Goal: Transaction & Acquisition: Purchase product/service

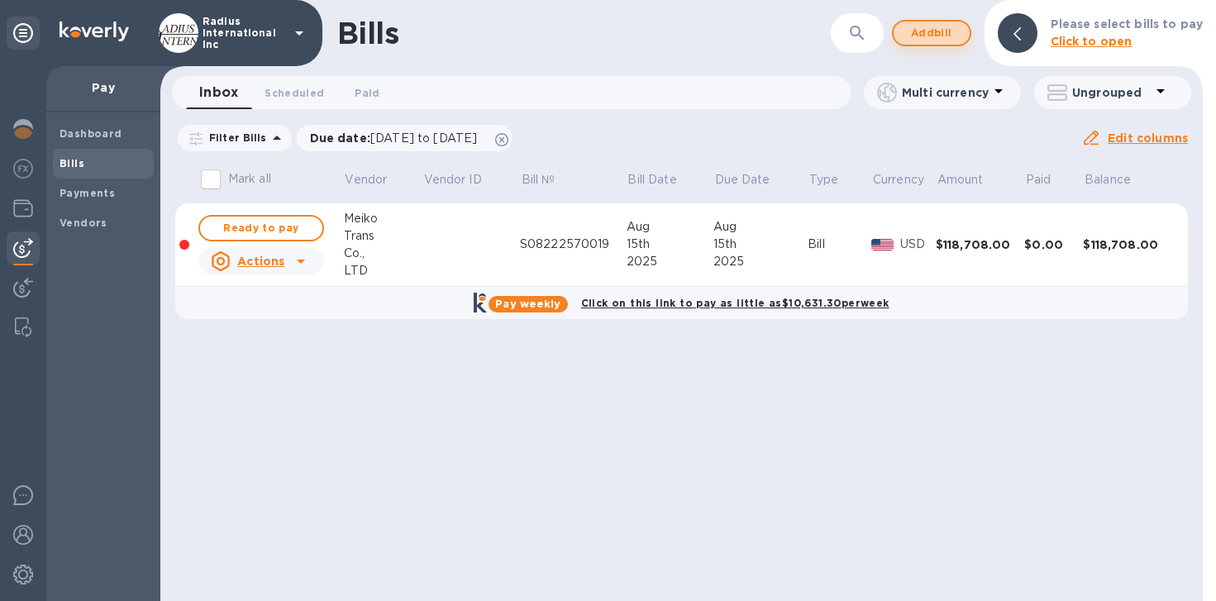
click at [939, 28] on span "Add bill" at bounding box center [932, 33] width 50 height 20
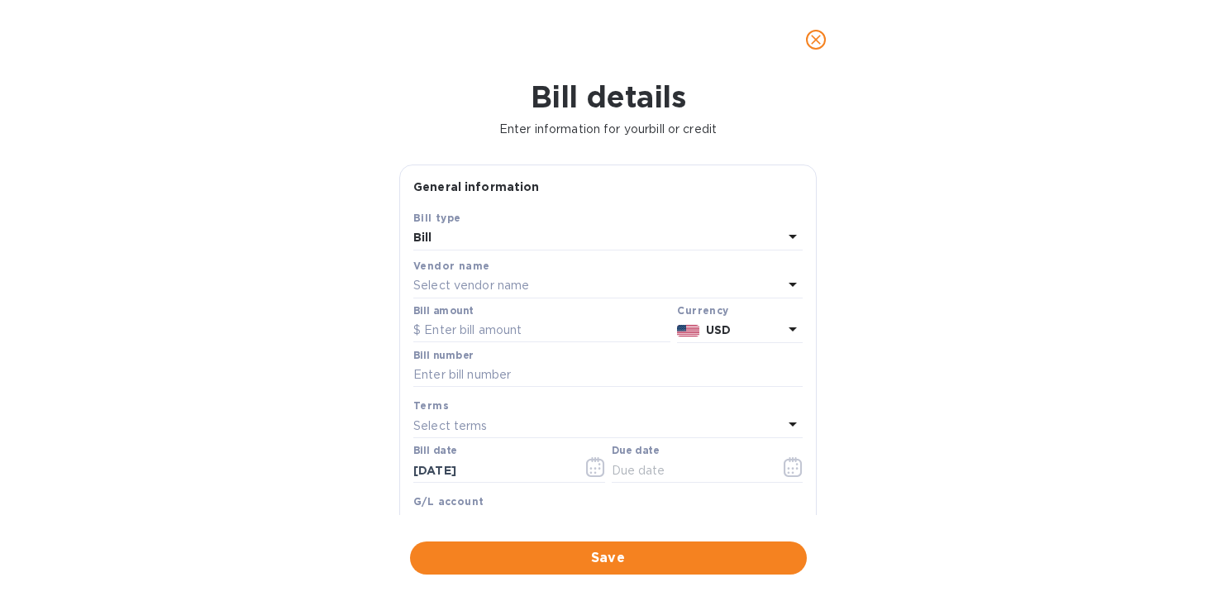
click at [512, 292] on p "Select vendor name" at bounding box center [471, 285] width 116 height 17
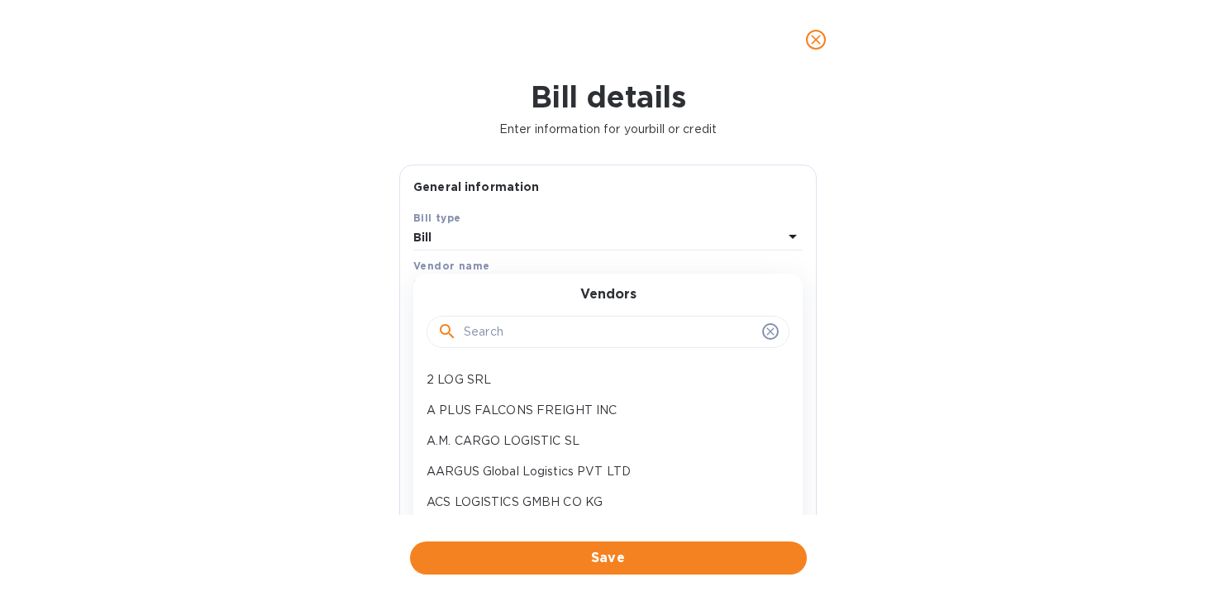
click at [558, 328] on input "text" at bounding box center [610, 332] width 292 height 25
type input "s"
type input "sunshine"
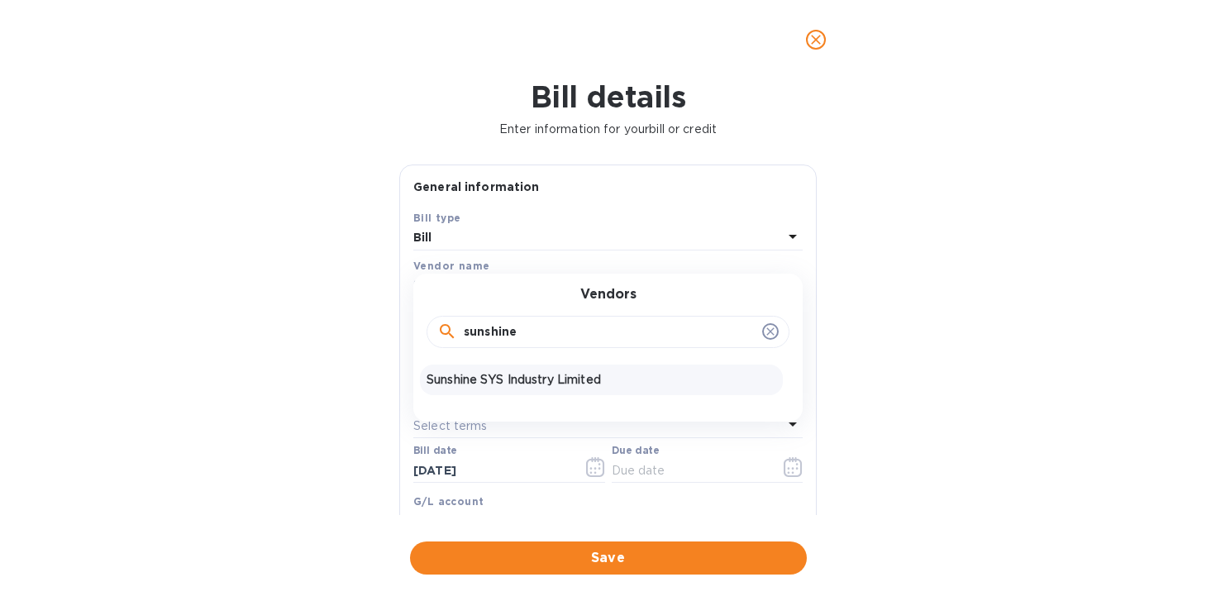
click at [538, 370] on div "Sunshine SYS Industry Limited" at bounding box center [601, 380] width 363 height 31
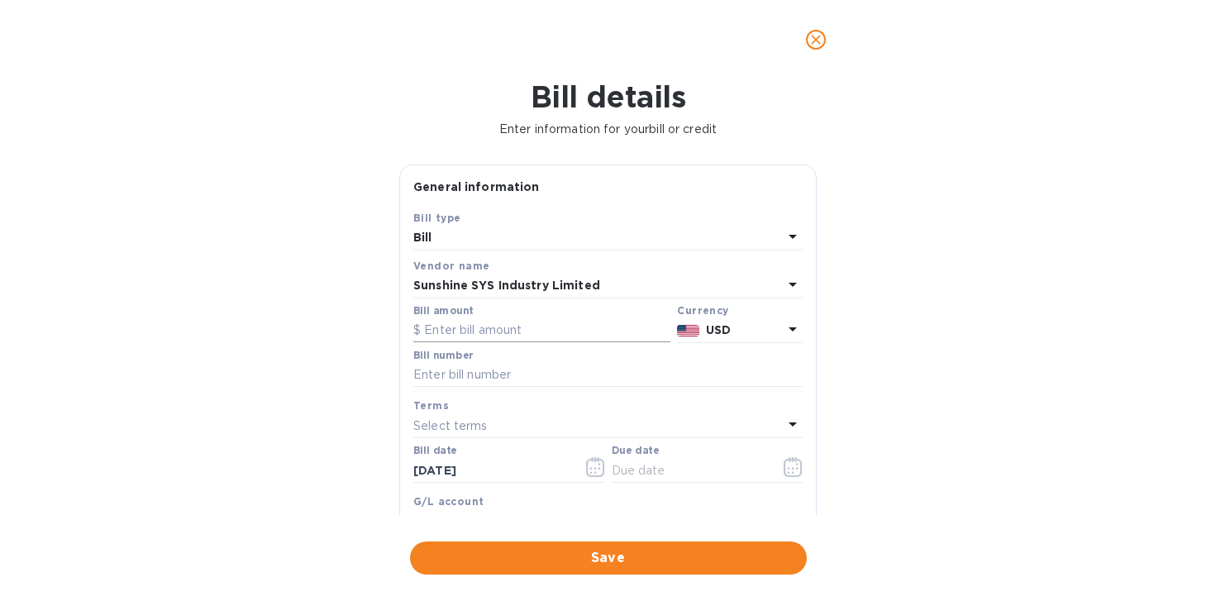
click at [508, 332] on input "text" at bounding box center [541, 330] width 257 height 25
drag, startPoint x: 607, startPoint y: 277, endPoint x: 409, endPoint y: 280, distance: 197.7
click at [409, 280] on div "Save Bill type Bill Vendor name Sunshine SYS Industry Limited Bill amount Curre…" at bounding box center [608, 401] width 416 height 385
click at [530, 280] on b "Sunshine SYS Industry Limited" at bounding box center [506, 285] width 187 height 13
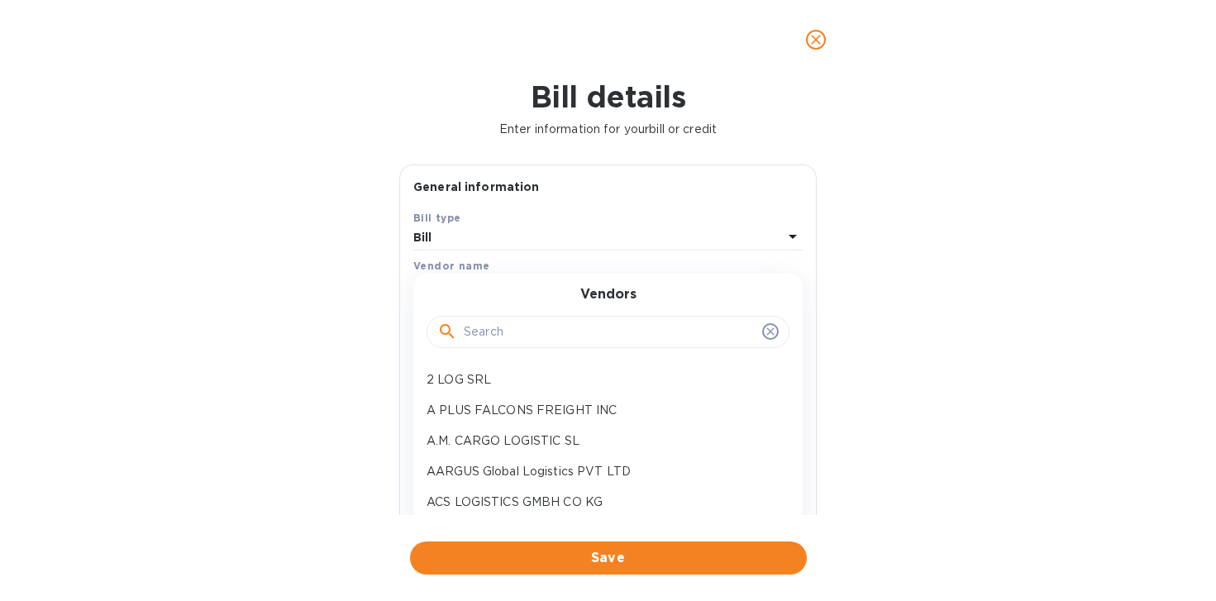
click at [591, 326] on input "text" at bounding box center [610, 332] width 292 height 25
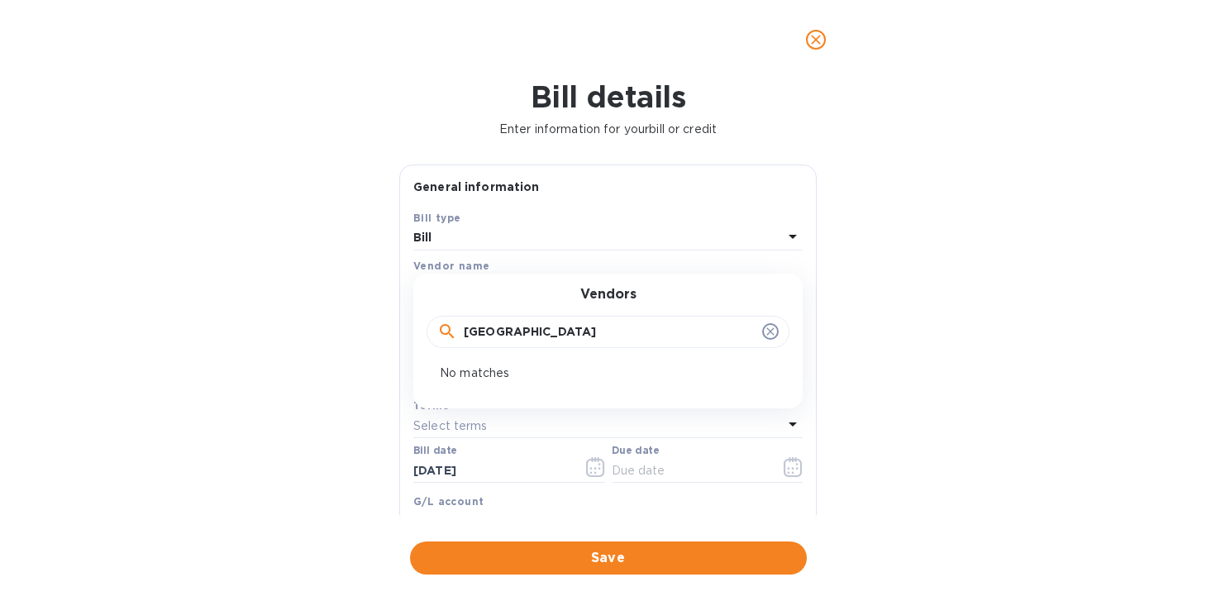
drag, startPoint x: 556, startPoint y: 332, endPoint x: 104, endPoint y: 328, distance: 451.5
click at [104, 328] on div "Bill details Enter information for your bill or credit General information Save…" at bounding box center [608, 340] width 1216 height 522
type input "sunshine"
click at [503, 377] on p "Sunshine SYS Industry Limited" at bounding box center [602, 379] width 350 height 17
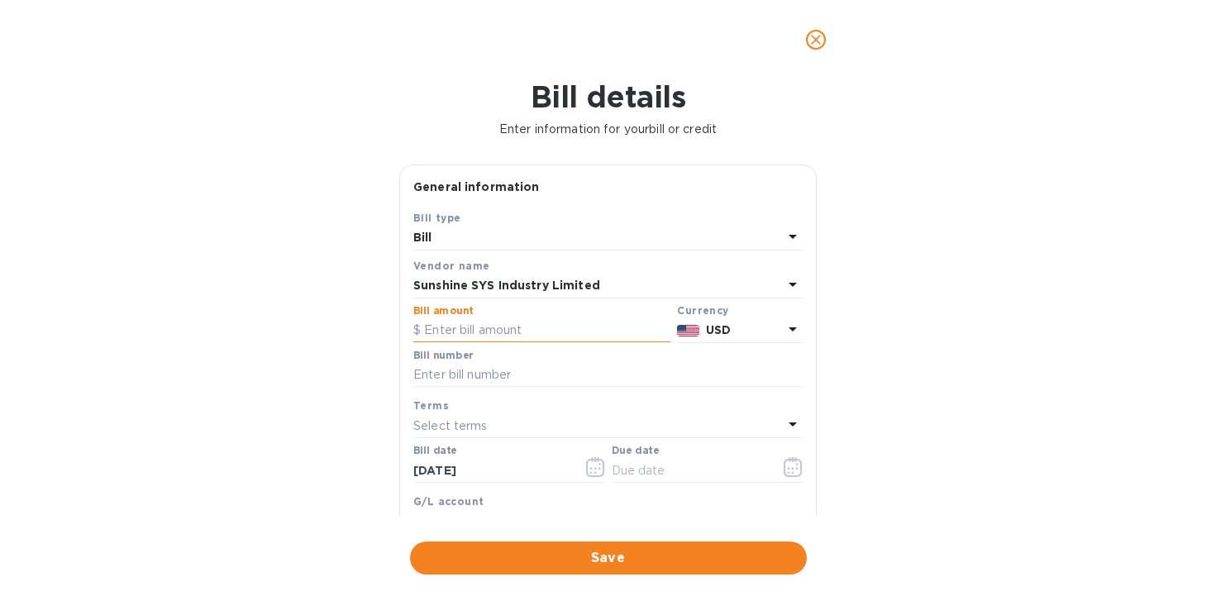
click at [477, 331] on input "text" at bounding box center [541, 330] width 257 height 25
type input "1"
type input "19,946.15"
type input "May SOA"
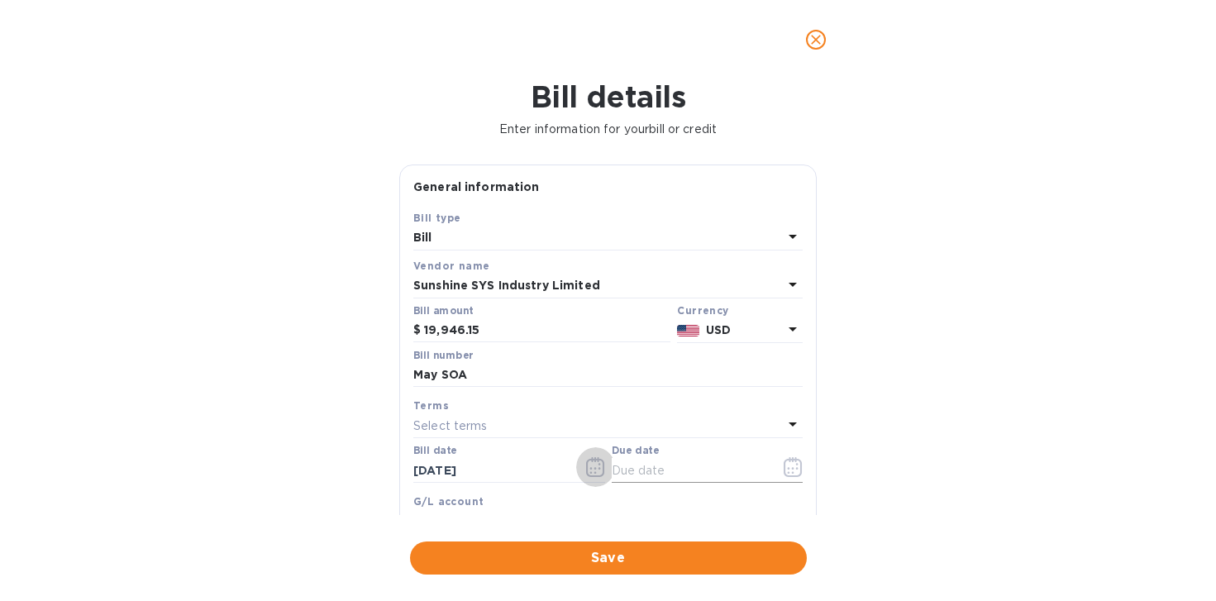
drag, startPoint x: 630, startPoint y: 480, endPoint x: 760, endPoint y: 475, distance: 129.9
click at [631, 480] on input "text" at bounding box center [690, 470] width 156 height 25
click at [784, 468] on icon "button" at bounding box center [793, 467] width 19 height 20
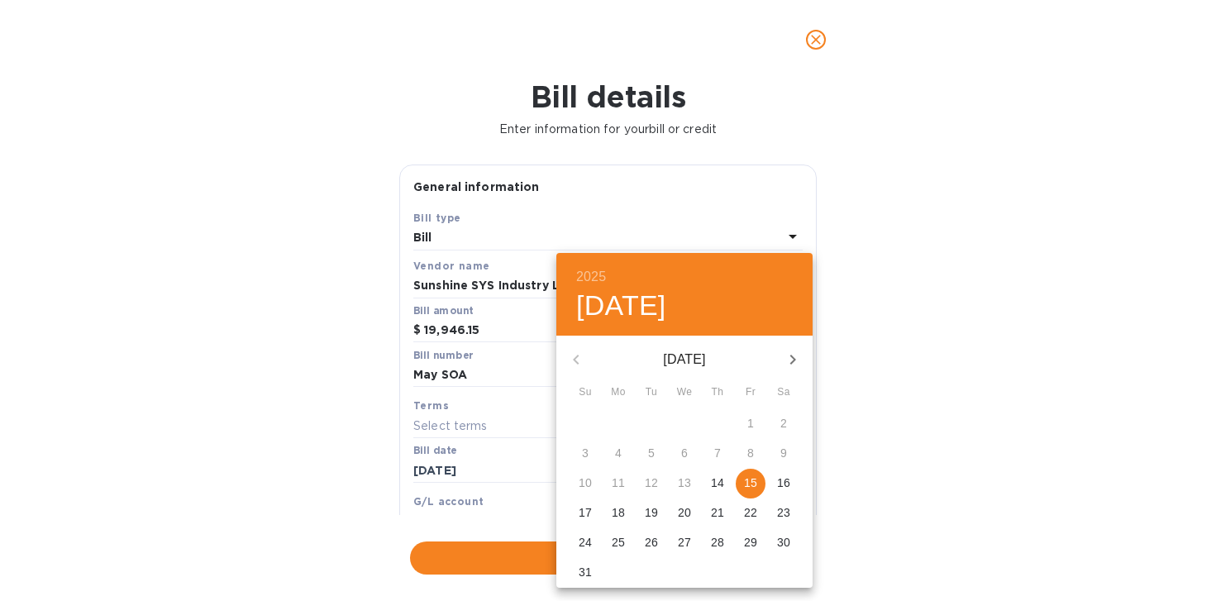
click at [750, 481] on p "15" at bounding box center [750, 483] width 13 height 17
type input "[DATE]"
click at [966, 484] on div "2025 Fri, Aug [DATE] Mo Tu We Th Fr Sa 27 28 29 30 31 1 2 3 4 5 6 7 8 9 10 11 1…" at bounding box center [608, 300] width 1216 height 601
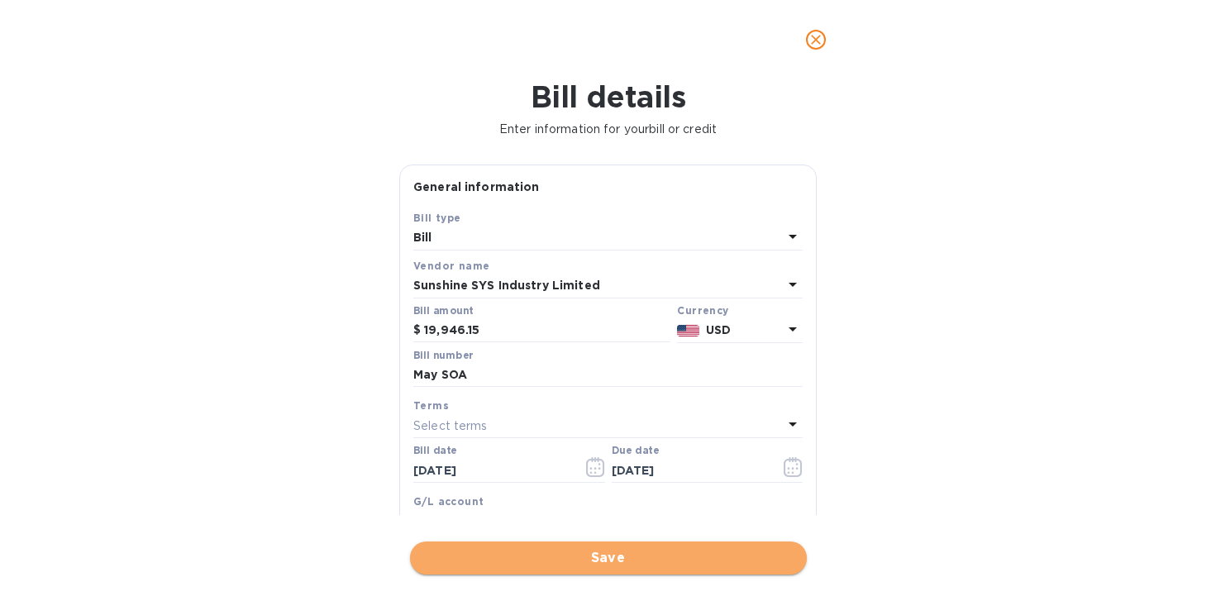
drag, startPoint x: 635, startPoint y: 557, endPoint x: 691, endPoint y: 566, distance: 57.0
click at [637, 557] on span "Save" at bounding box center [608, 558] width 370 height 20
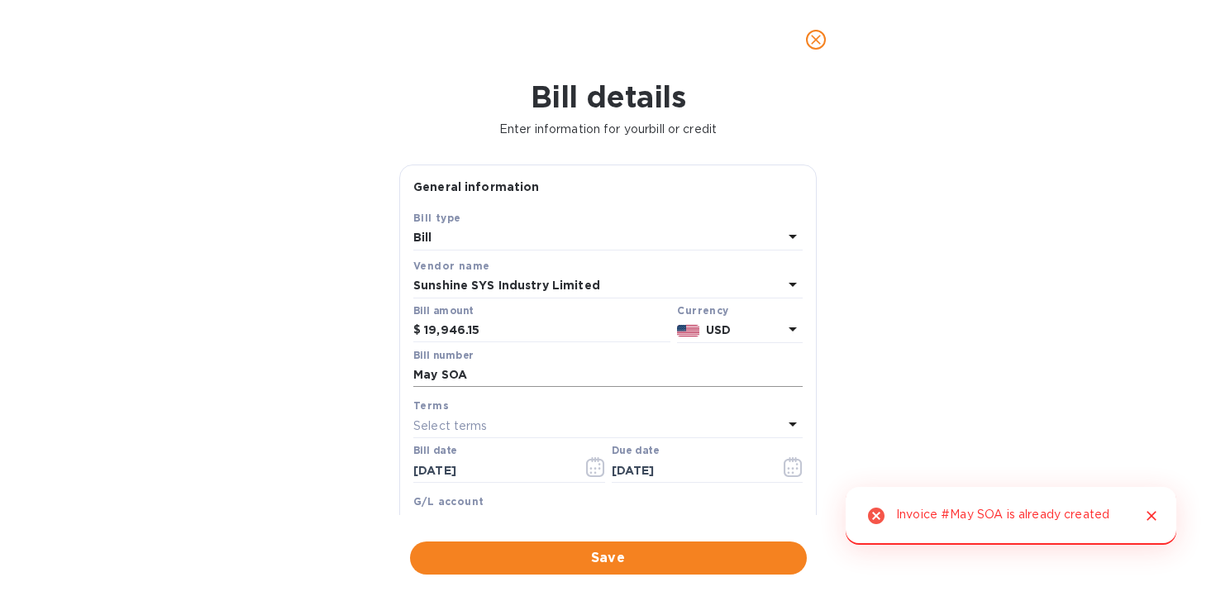
drag, startPoint x: 522, startPoint y: 376, endPoint x: 657, endPoint y: 360, distance: 136.6
click at [521, 376] on input "May SOA" at bounding box center [607, 375] width 389 height 25
type input "May SOA- Sunshine"
click button "Save" at bounding box center [0, 0] width 0 height 0
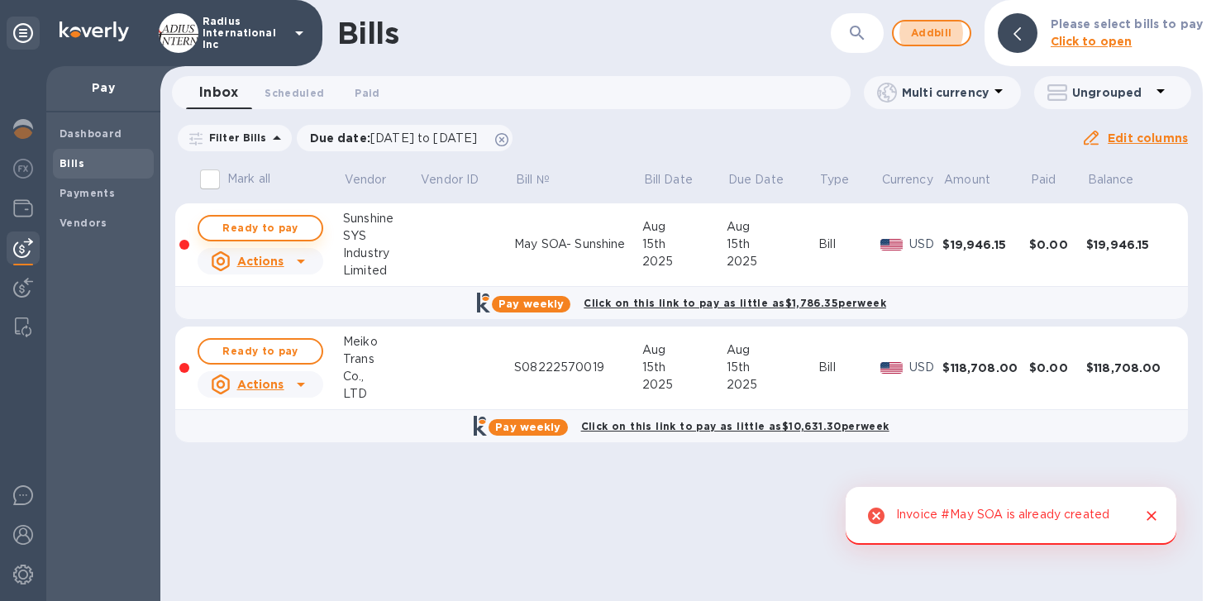
click at [284, 215] on button "Ready to pay" at bounding box center [261, 228] width 126 height 26
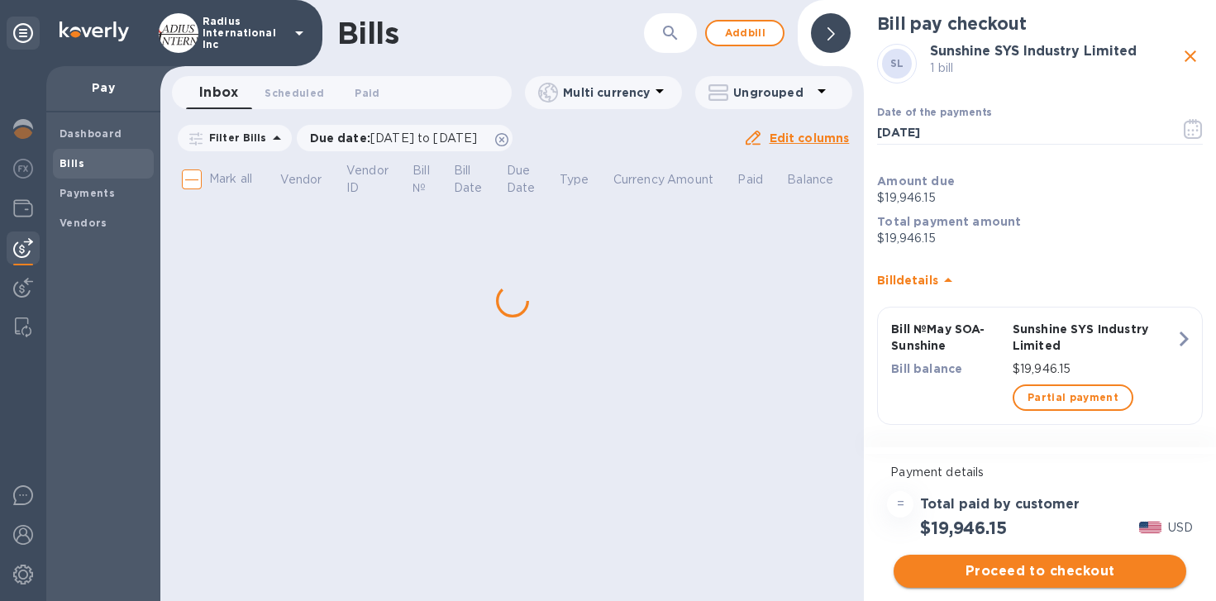
click at [1048, 573] on span "Proceed to checkout" at bounding box center [1040, 571] width 266 height 20
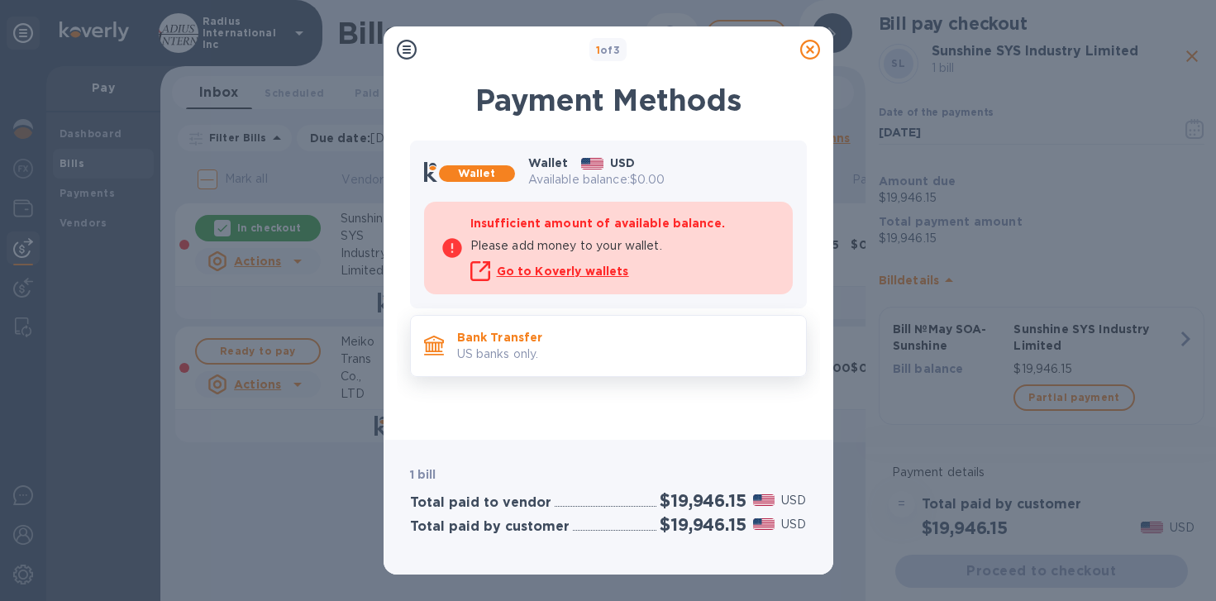
click at [604, 342] on p "Bank Transfer" at bounding box center [625, 337] width 336 height 17
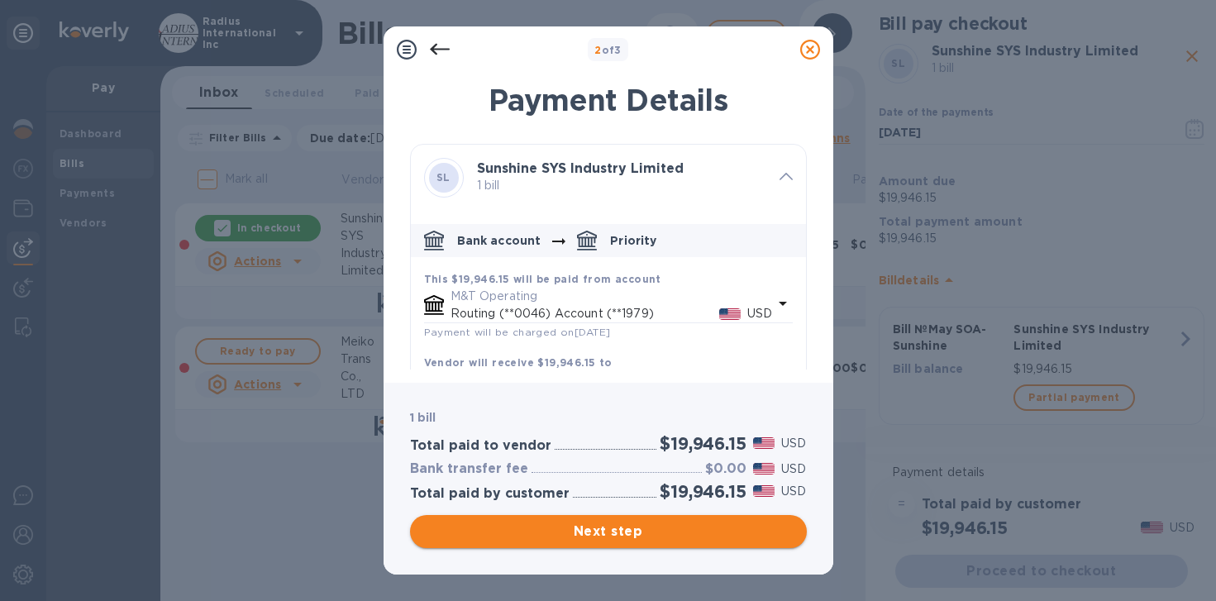
click at [662, 519] on button "Next step" at bounding box center [608, 531] width 397 height 33
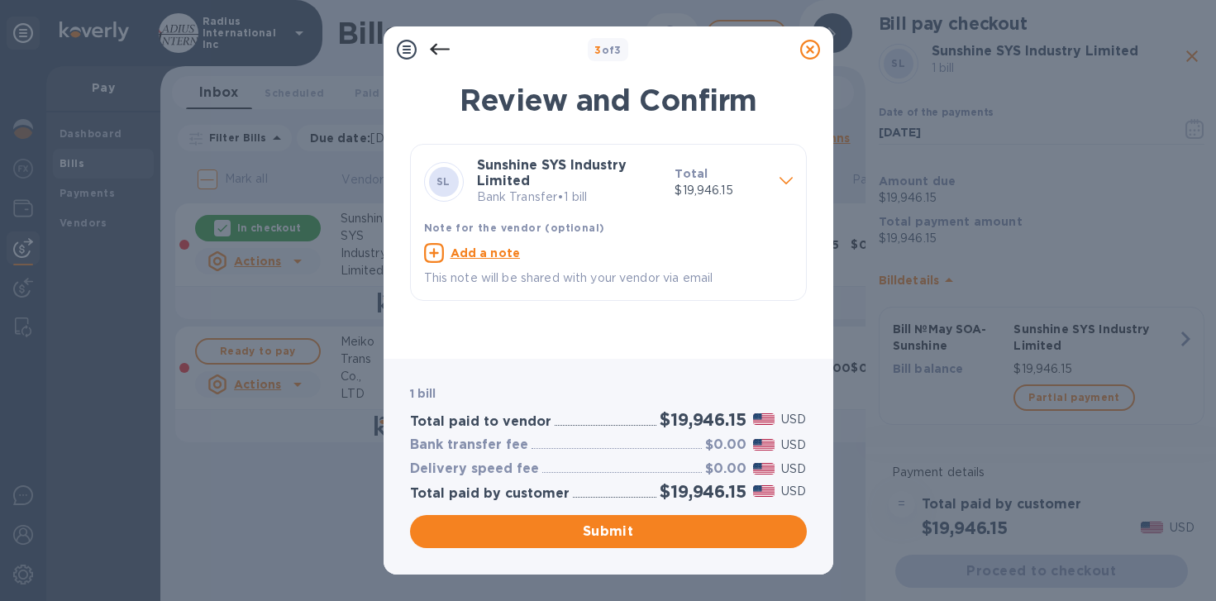
click at [667, 518] on button "Submit" at bounding box center [608, 531] width 397 height 33
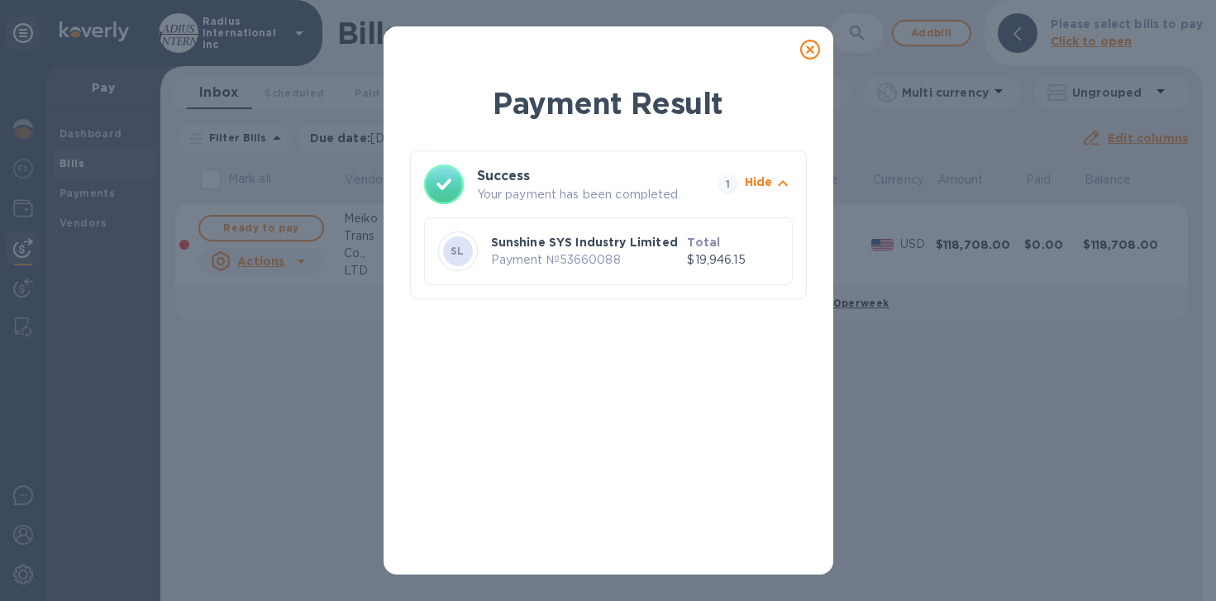
click at [805, 50] on icon at bounding box center [810, 50] width 20 height 20
